Goal: Use online tool/utility: Utilize a website feature to perform a specific function

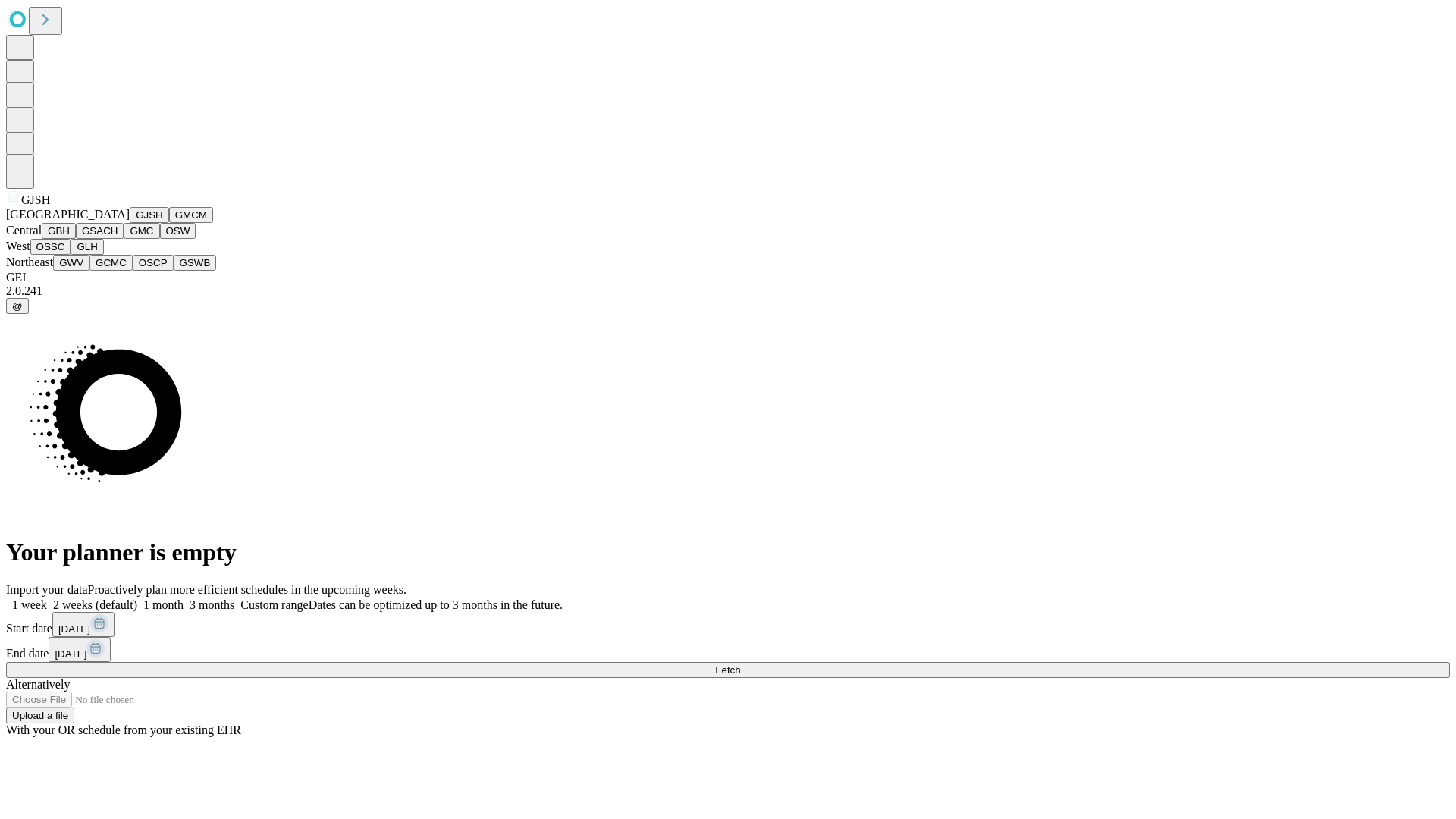
click at [130, 223] on button "GJSH" at bounding box center [150, 215] width 40 height 16
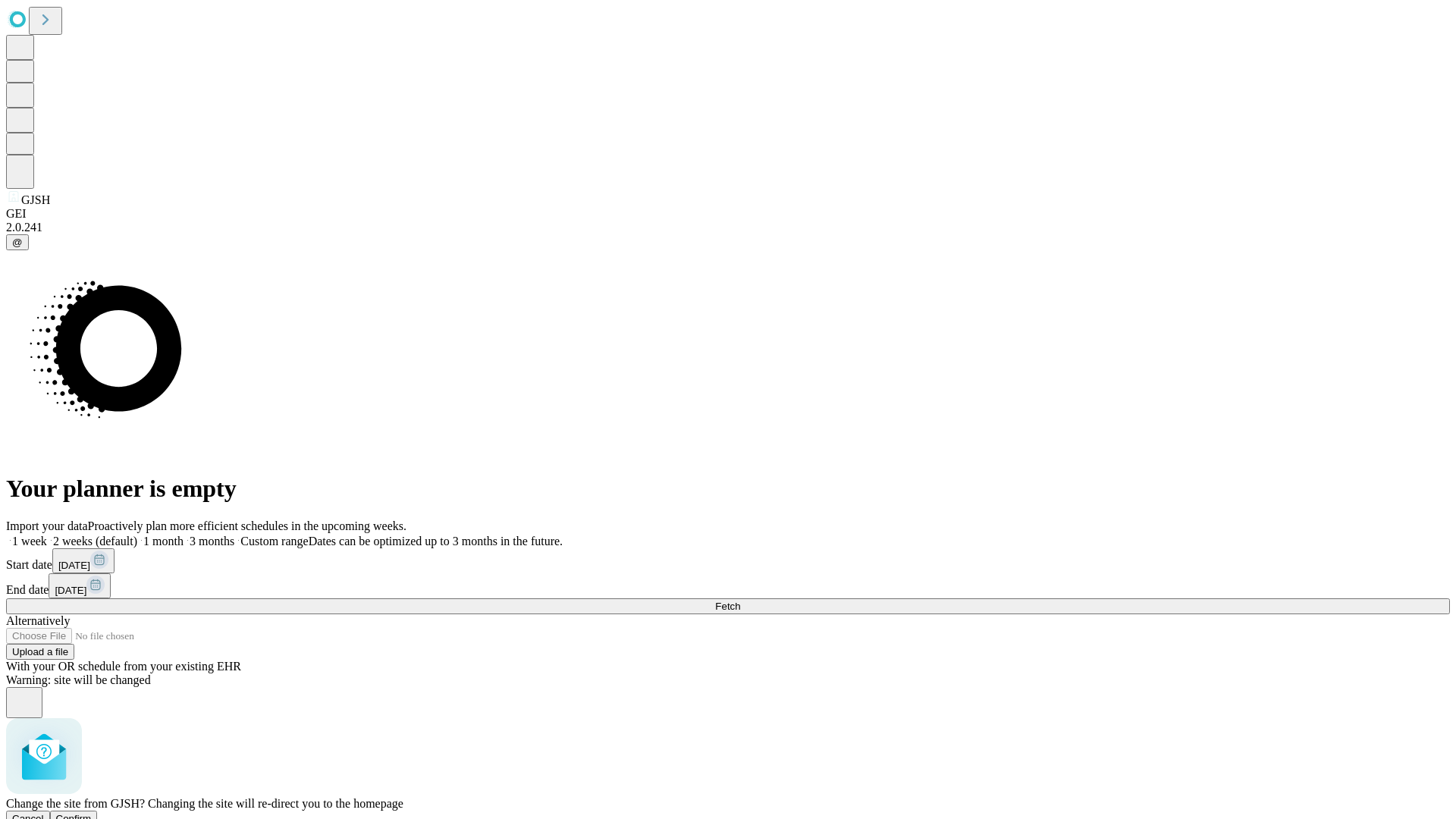
click at [91, 813] on span "Confirm" at bounding box center [74, 818] width 36 height 11
click at [137, 535] on label "2 weeks (default)" at bounding box center [91, 541] width 90 height 13
click at [740, 601] on span "Fetch" at bounding box center [727, 606] width 25 height 11
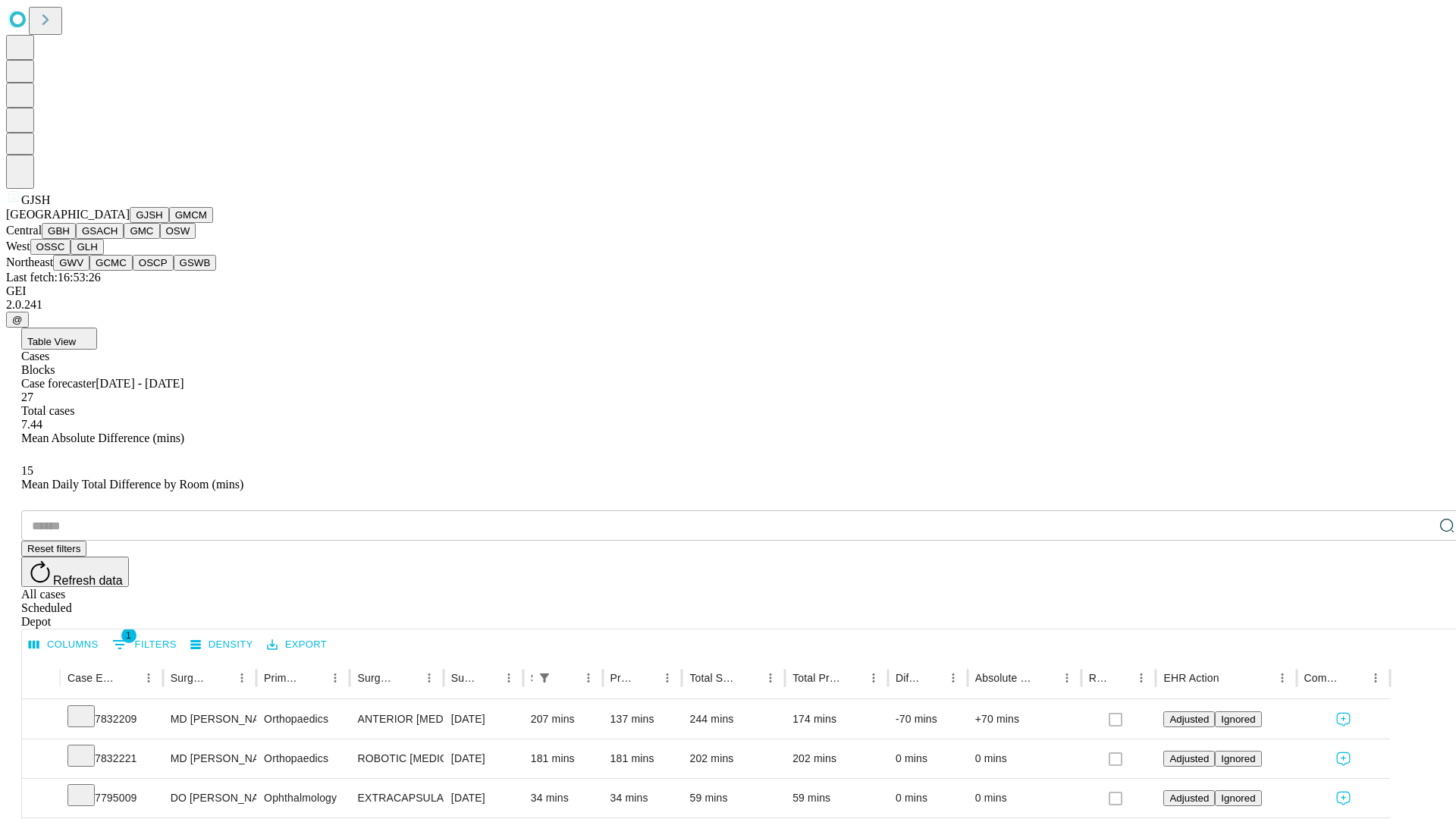
click at [169, 223] on button "GMCM" at bounding box center [191, 215] width 44 height 16
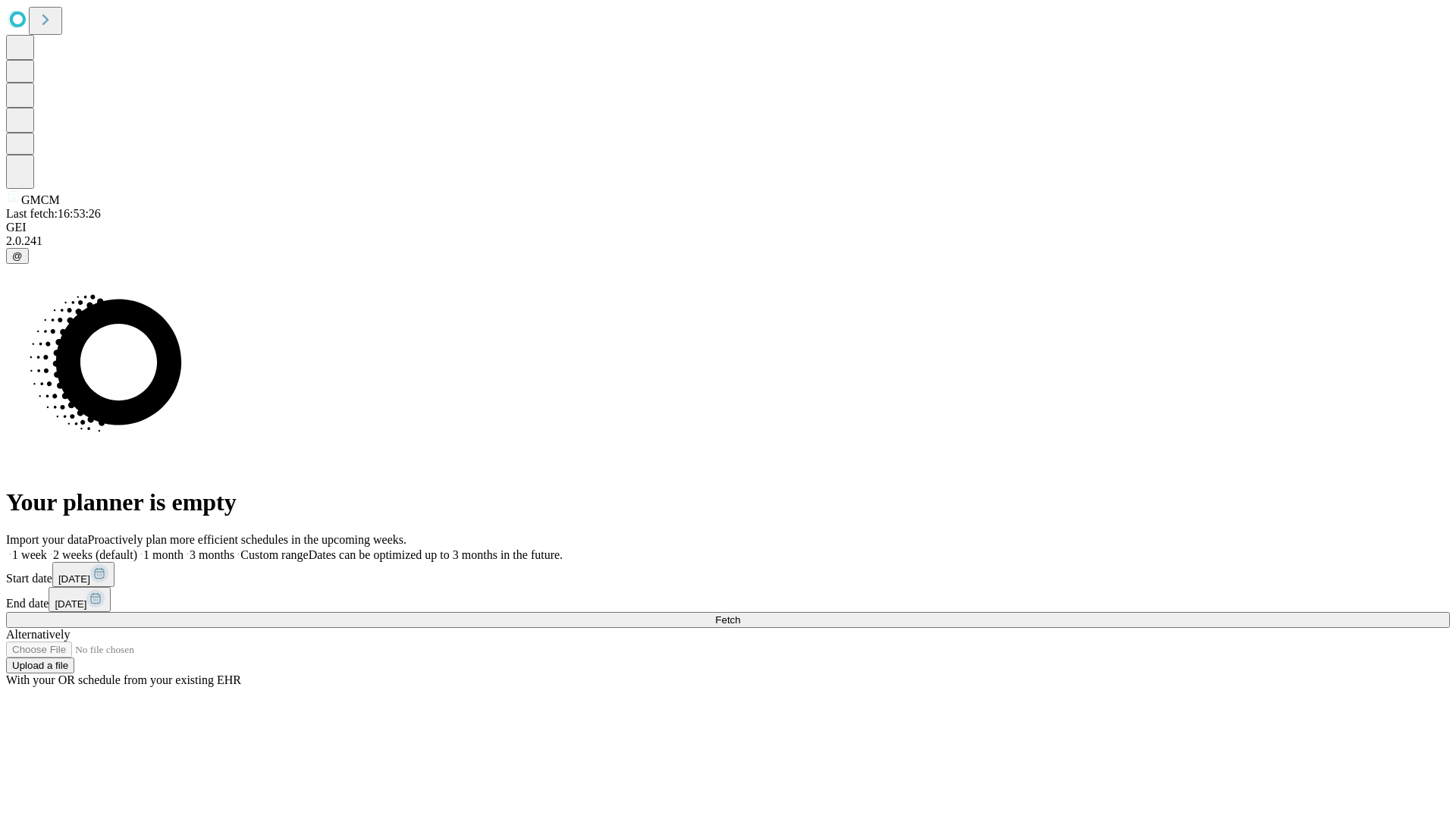
click at [137, 548] on label "2 weeks (default)" at bounding box center [91, 554] width 90 height 13
click at [740, 614] on span "Fetch" at bounding box center [727, 619] width 25 height 11
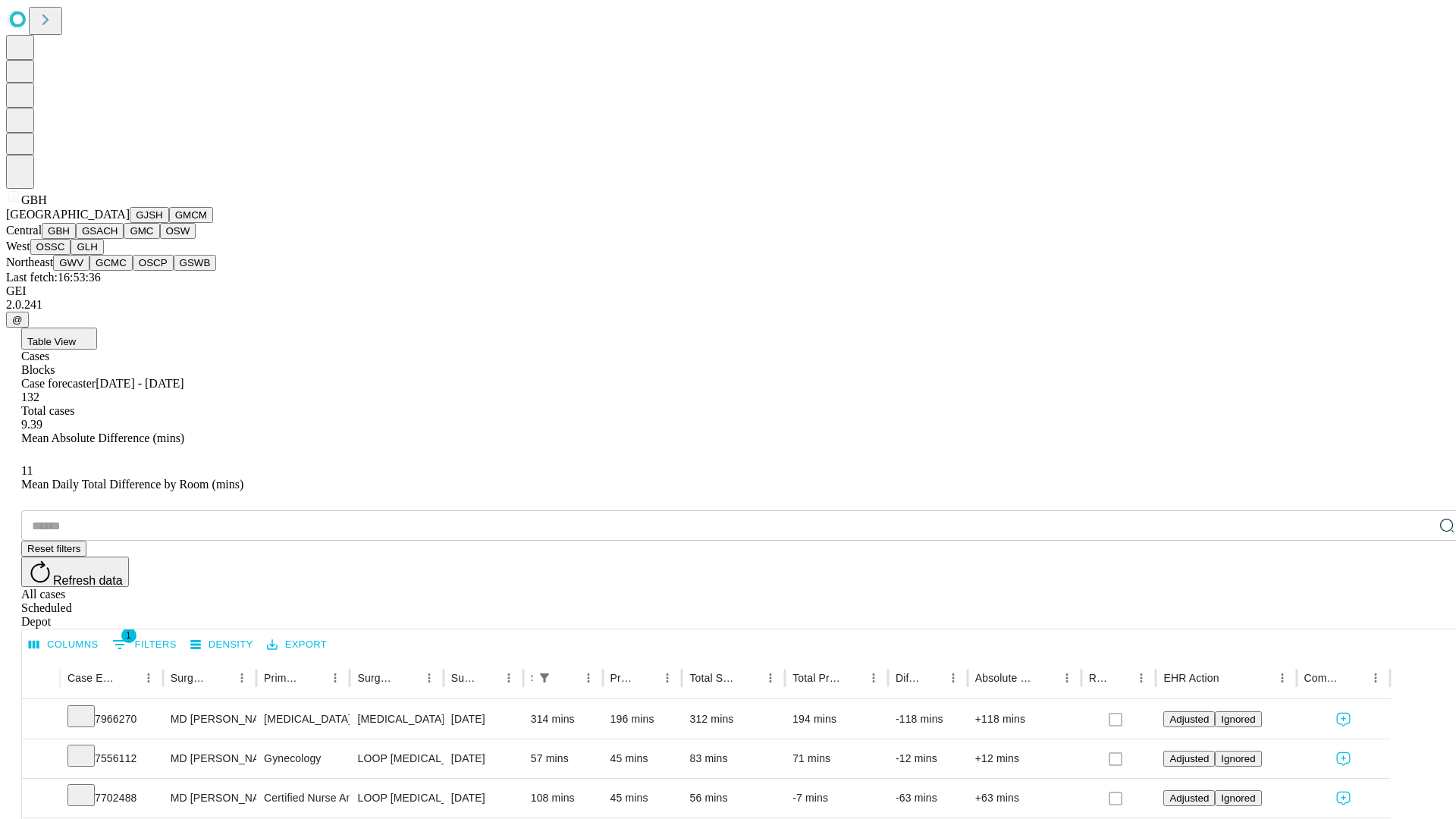
click at [117, 239] on button "GSACH" at bounding box center [99, 231] width 48 height 16
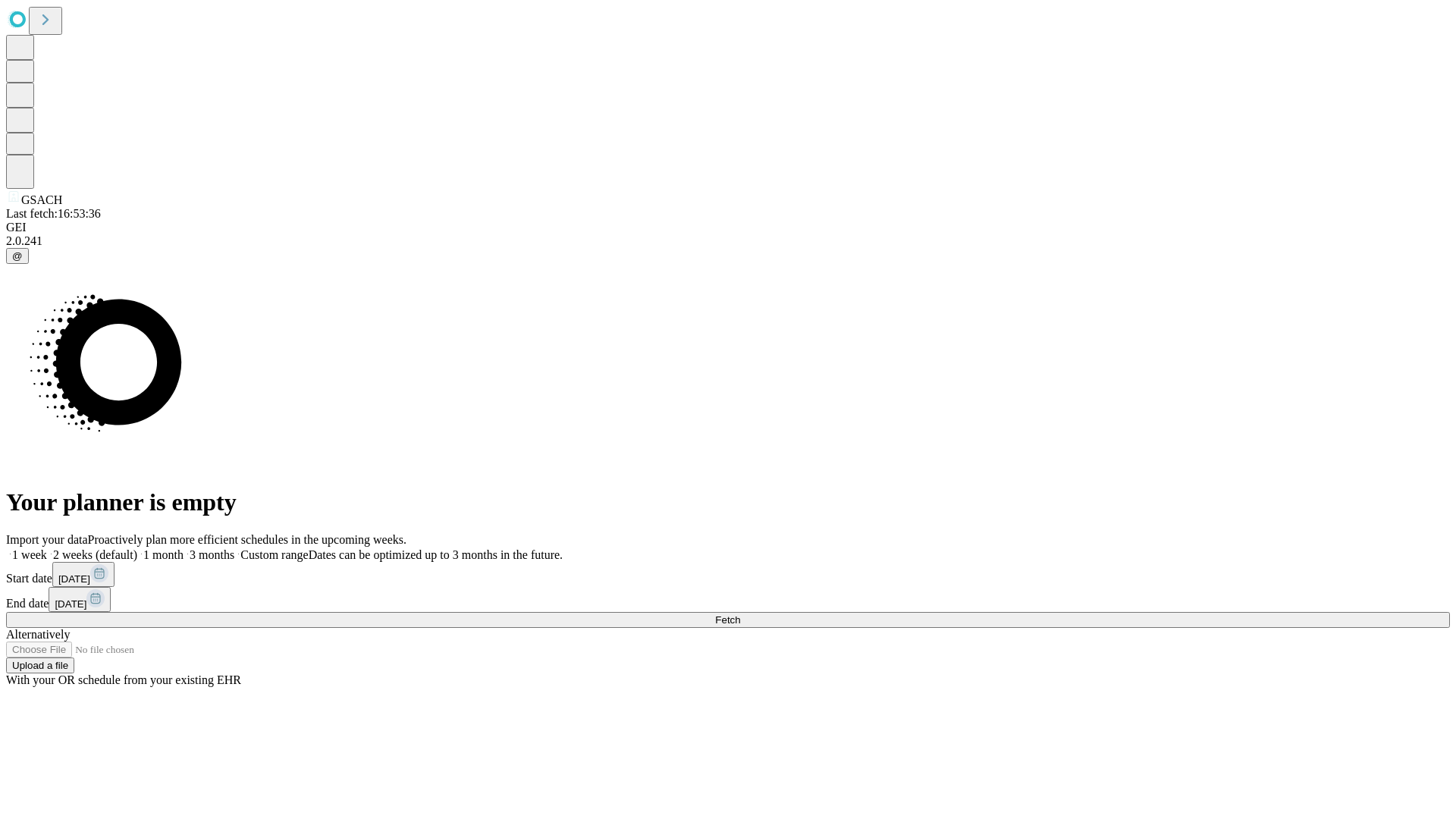
click at [137, 548] on label "2 weeks (default)" at bounding box center [91, 554] width 90 height 13
click at [740, 614] on span "Fetch" at bounding box center [727, 619] width 25 height 11
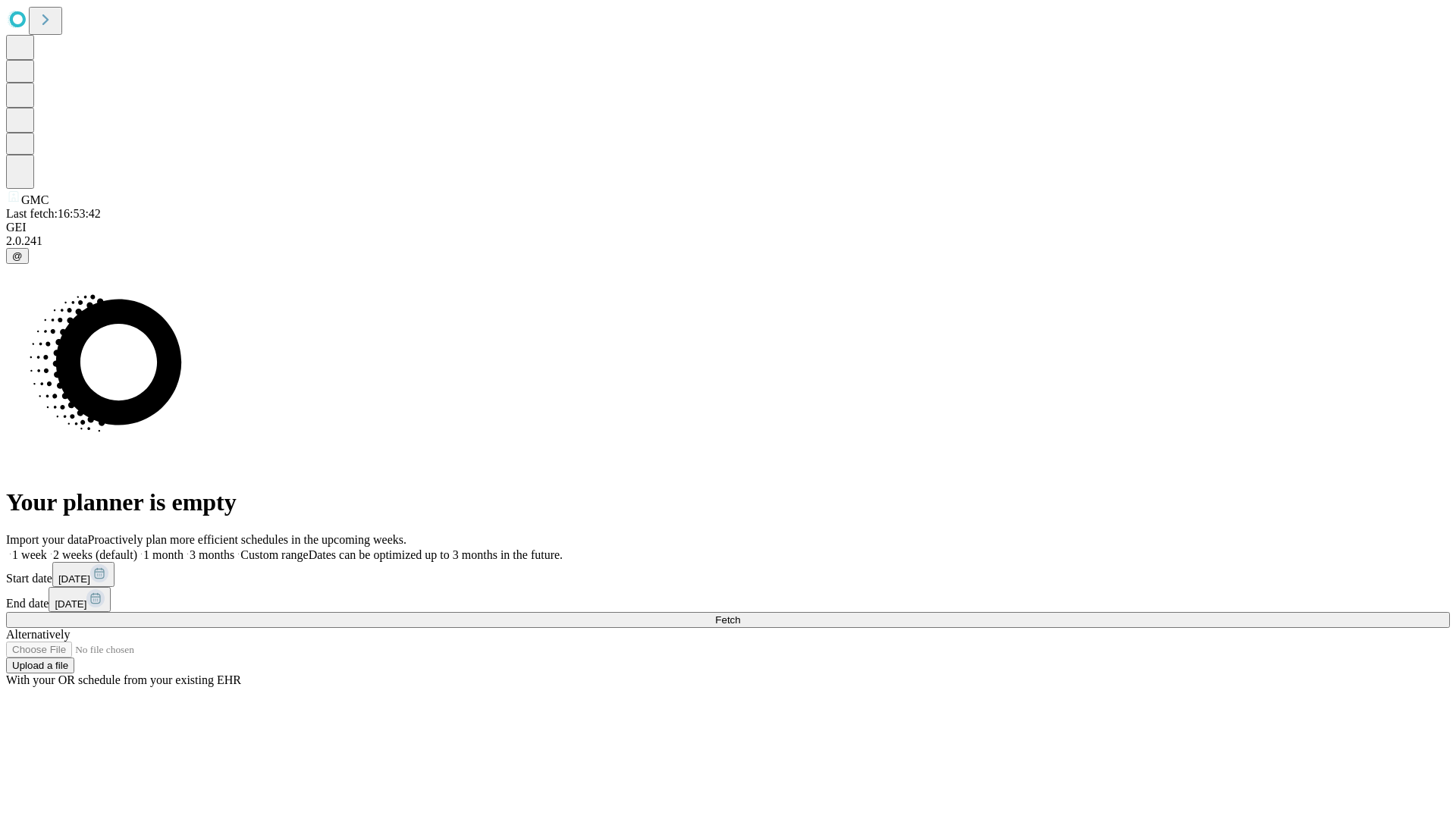
click at [137, 548] on label "2 weeks (default)" at bounding box center [91, 554] width 90 height 13
click at [740, 614] on span "Fetch" at bounding box center [727, 619] width 25 height 11
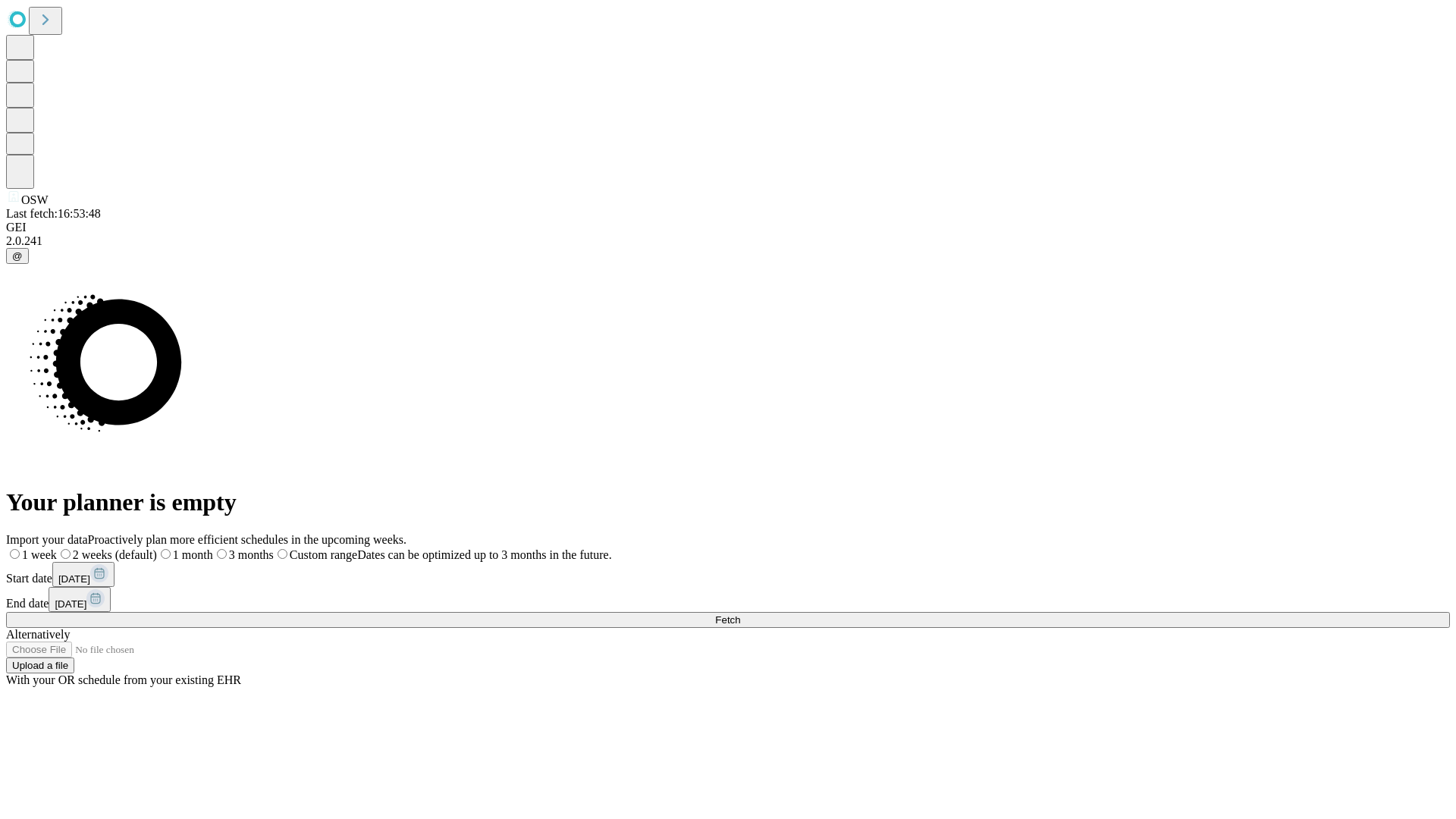
click at [740, 614] on span "Fetch" at bounding box center [727, 619] width 25 height 11
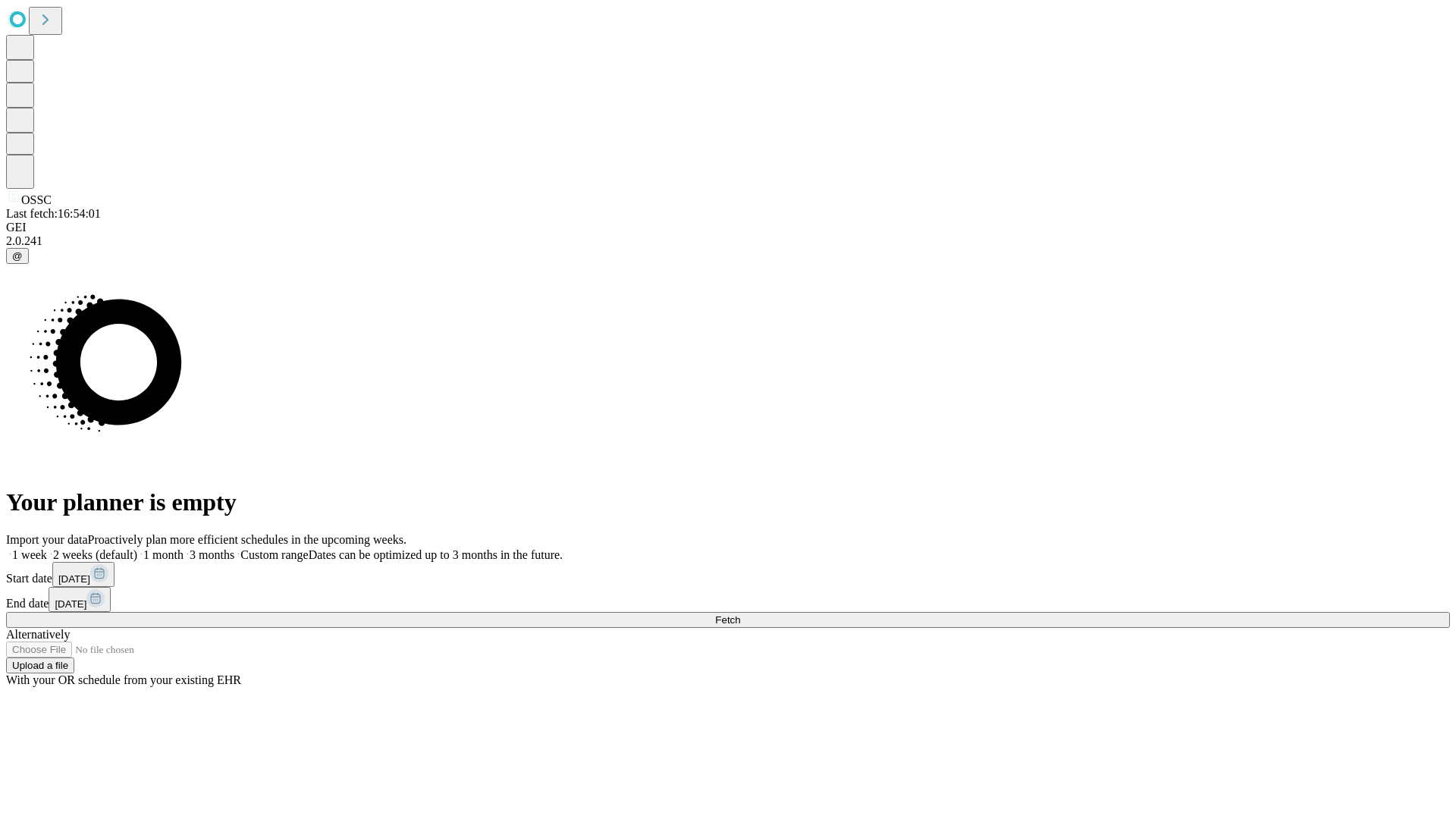
click at [137, 548] on label "2 weeks (default)" at bounding box center [91, 554] width 90 height 13
click at [740, 614] on span "Fetch" at bounding box center [727, 619] width 25 height 11
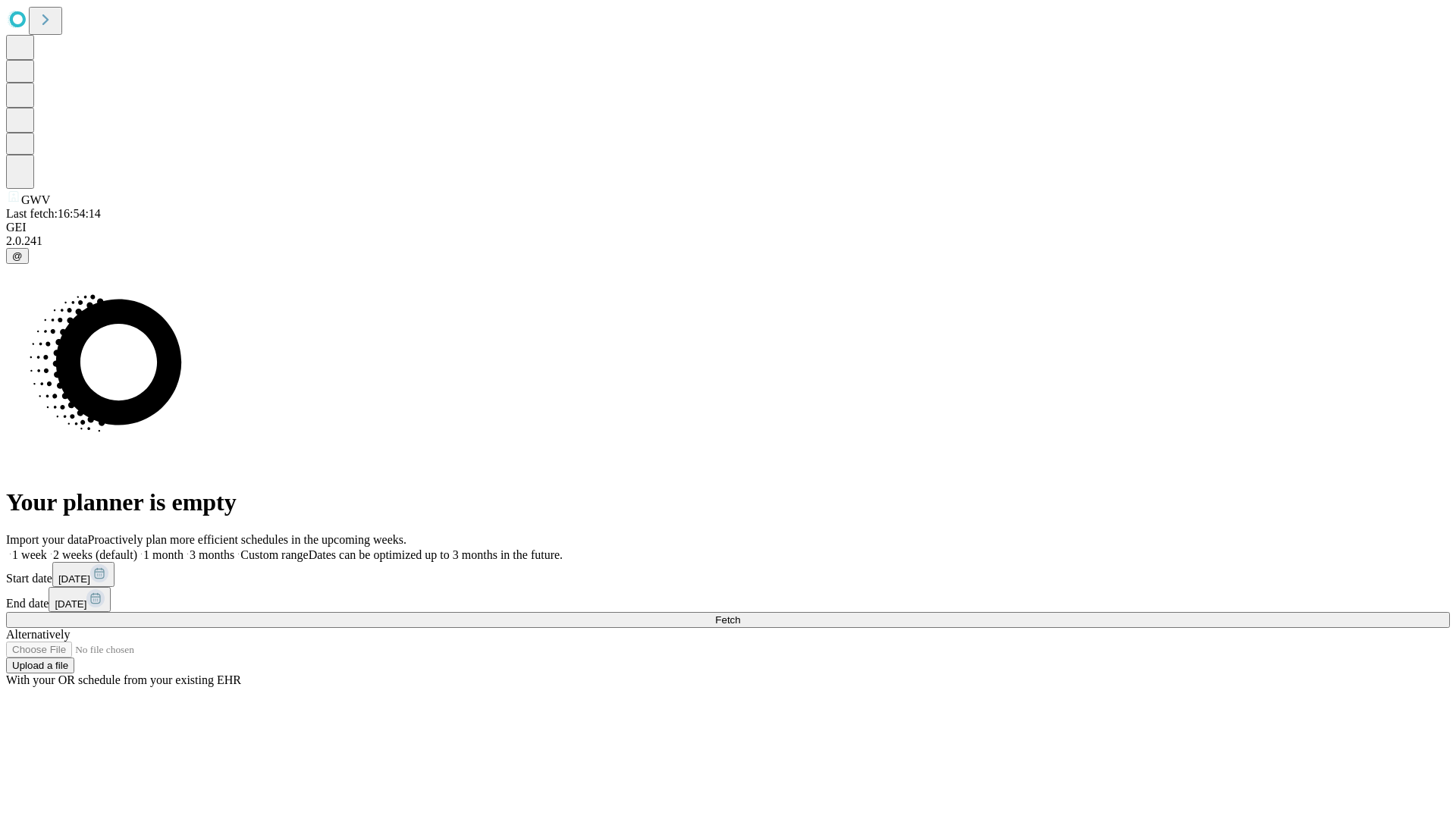
click at [137, 548] on label "2 weeks (default)" at bounding box center [91, 554] width 90 height 13
click at [740, 614] on span "Fetch" at bounding box center [727, 619] width 25 height 11
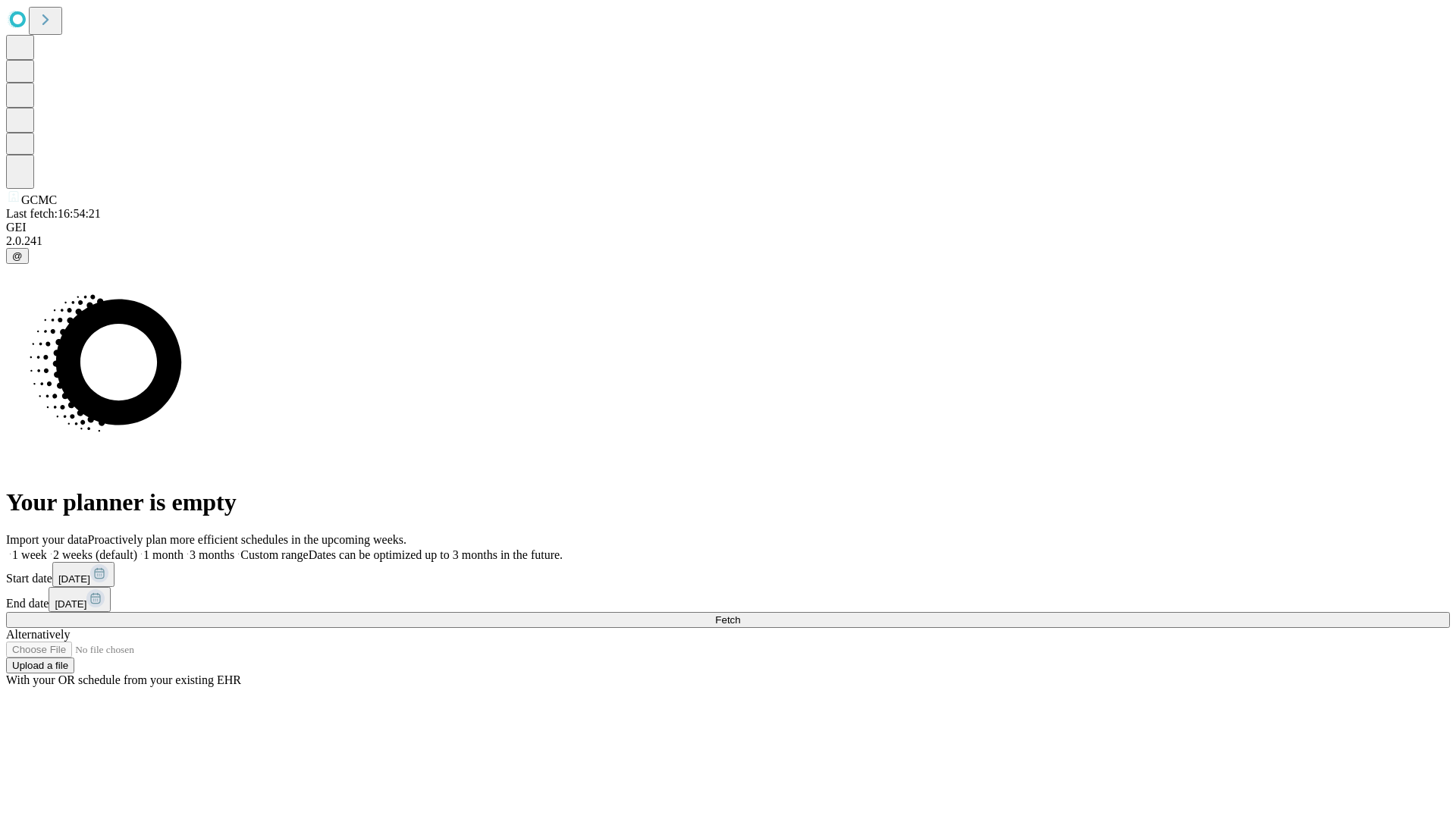
click at [137, 548] on label "2 weeks (default)" at bounding box center [91, 554] width 90 height 13
click at [740, 614] on span "Fetch" at bounding box center [727, 619] width 25 height 11
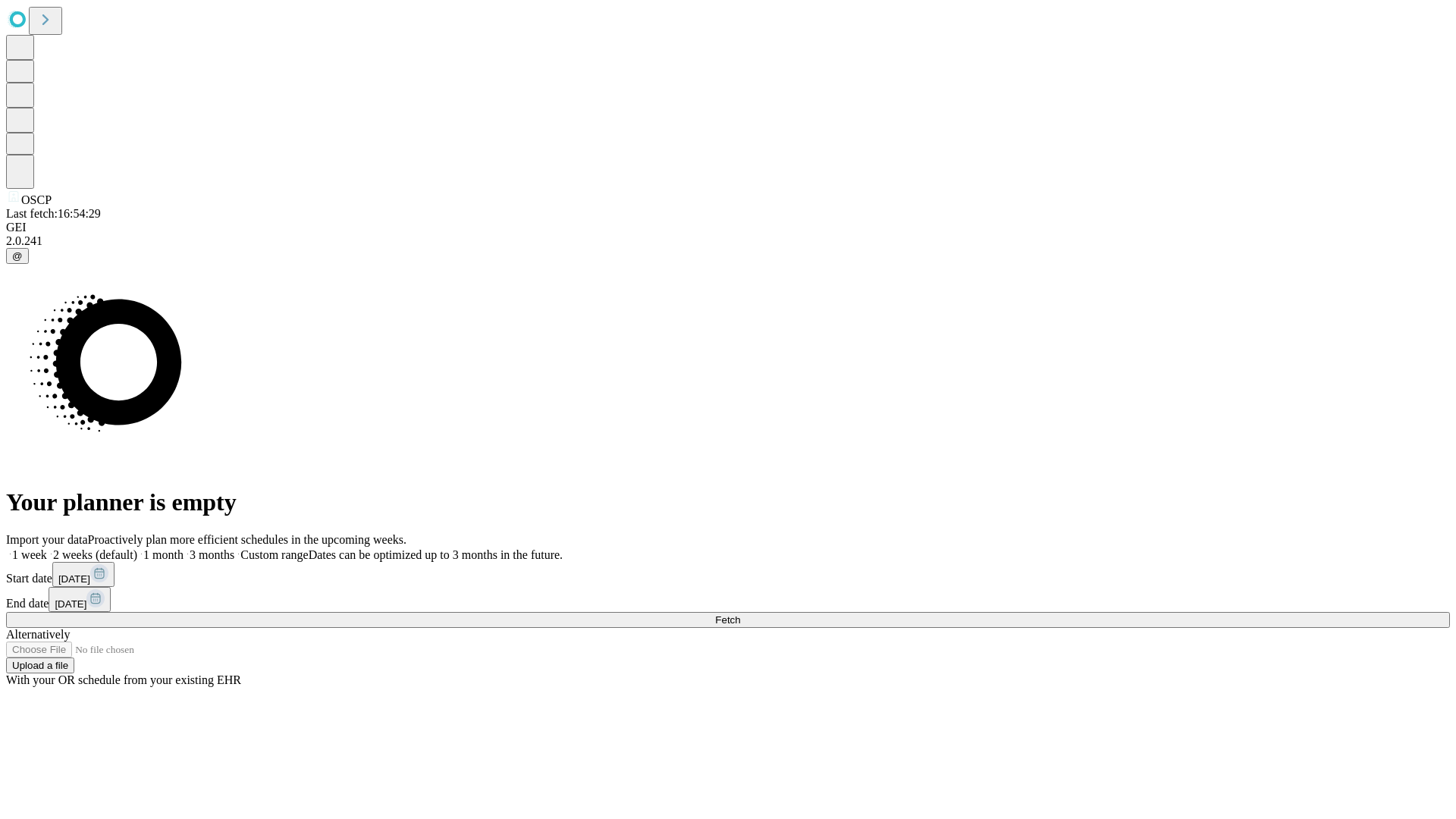
click at [137, 548] on label "2 weeks (default)" at bounding box center [91, 554] width 90 height 13
click at [740, 614] on span "Fetch" at bounding box center [727, 619] width 25 height 11
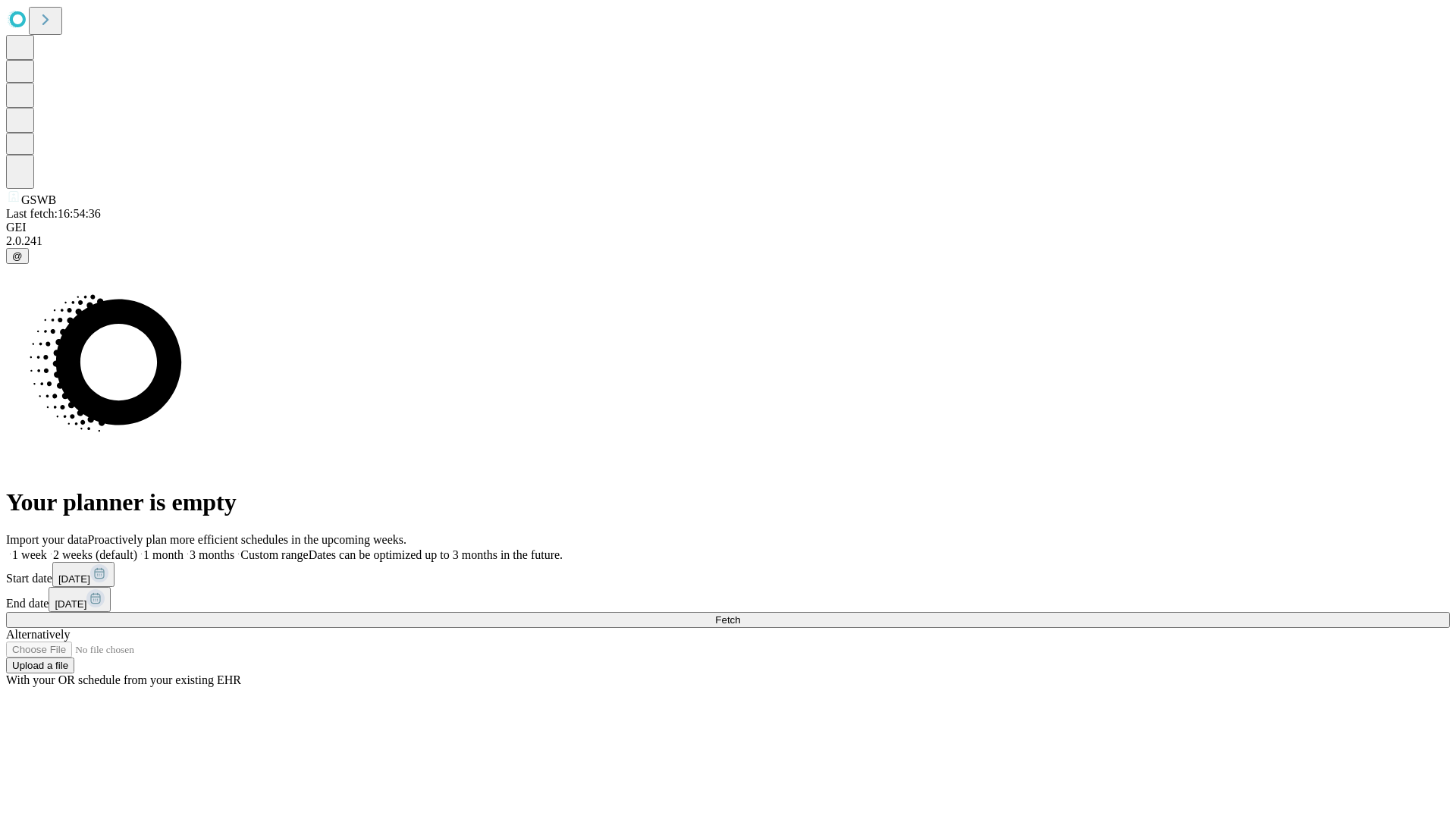
click at [137, 548] on label "2 weeks (default)" at bounding box center [91, 554] width 90 height 13
click at [740, 614] on span "Fetch" at bounding box center [727, 619] width 25 height 11
